Goal: Navigation & Orientation: Find specific page/section

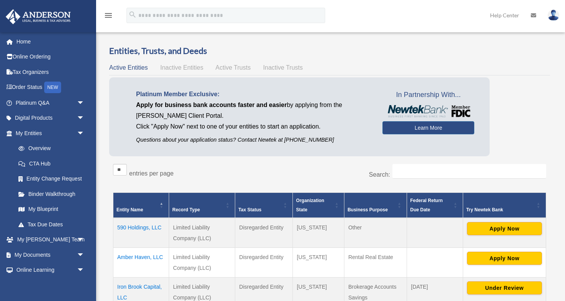
scroll to position [86, 0]
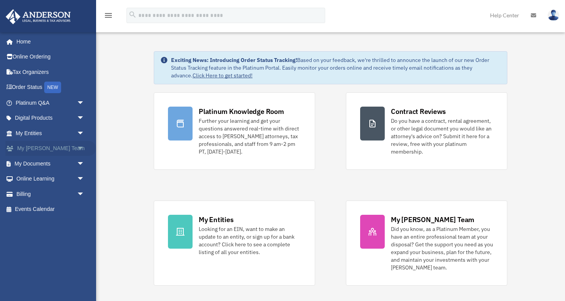
click at [84, 146] on span "arrow_drop_down" at bounding box center [84, 149] width 15 height 16
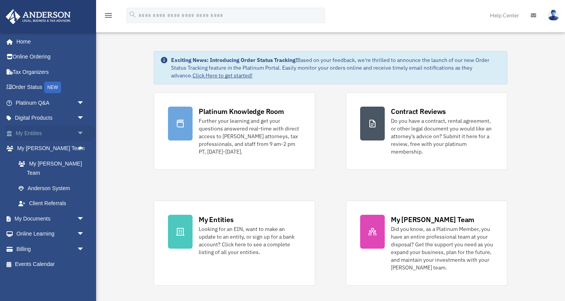
click at [82, 135] on span "arrow_drop_down" at bounding box center [84, 133] width 15 height 16
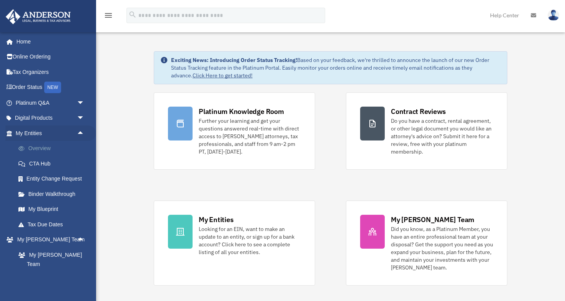
click at [76, 149] on link "Overview" at bounding box center [53, 148] width 85 height 15
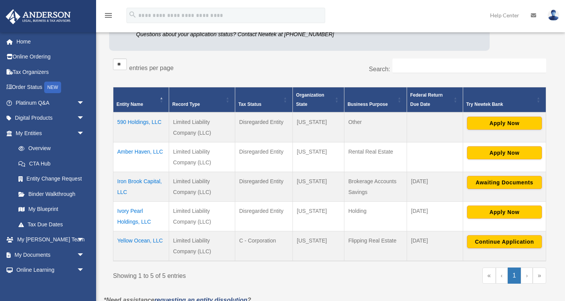
scroll to position [106, 0]
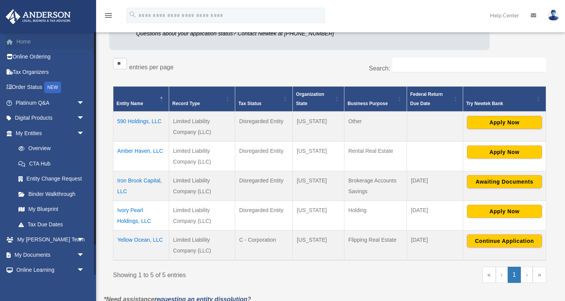
click at [40, 42] on link "Home" at bounding box center [50, 41] width 91 height 15
